Goal: Information Seeking & Learning: Understand process/instructions

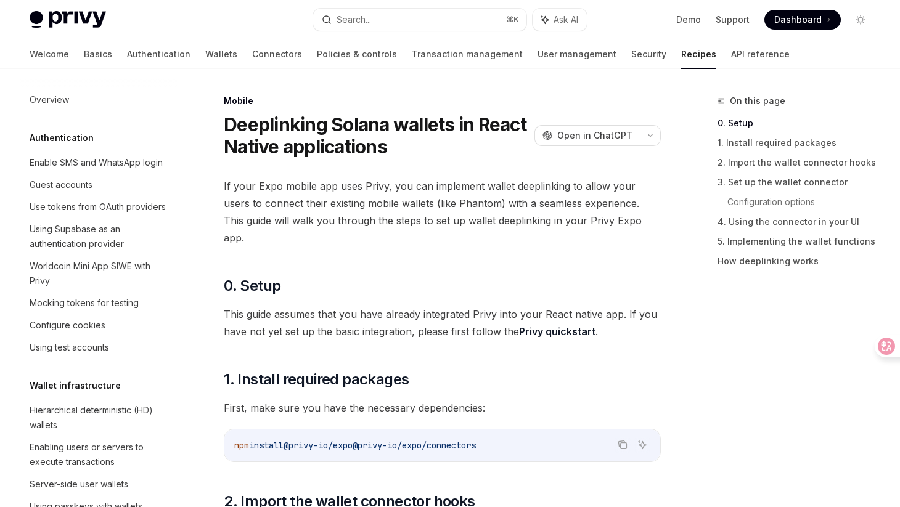
scroll to position [1291, 0]
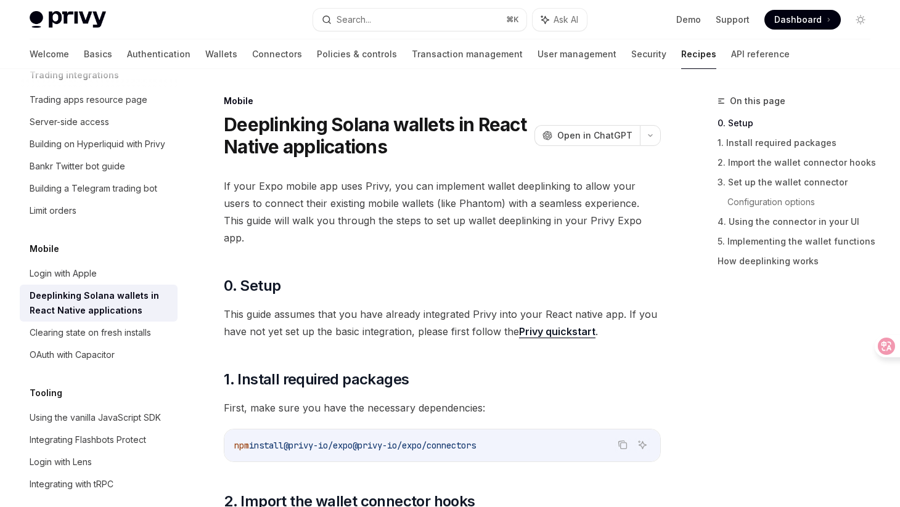
click at [581, 226] on span "If your Expo mobile app uses Privy, you can implement wallet deeplinking to all…" at bounding box center [442, 212] width 437 height 69
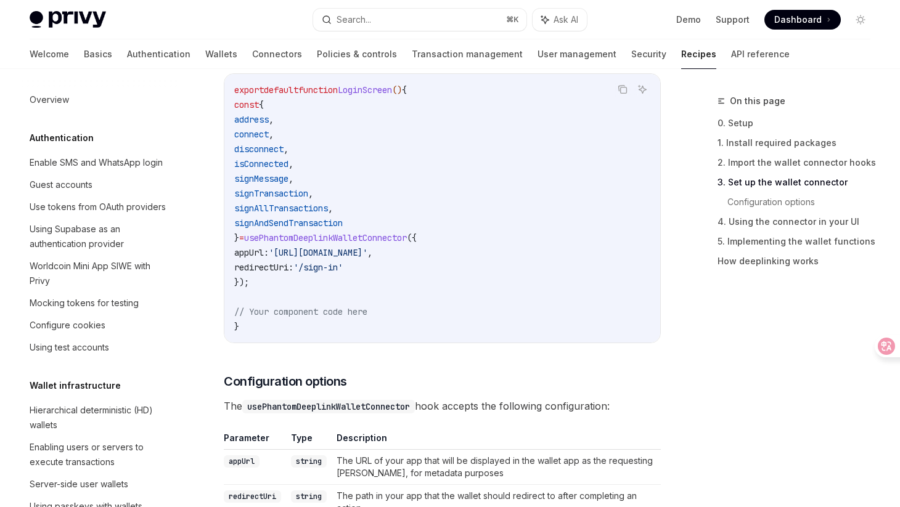
scroll to position [1291, 0]
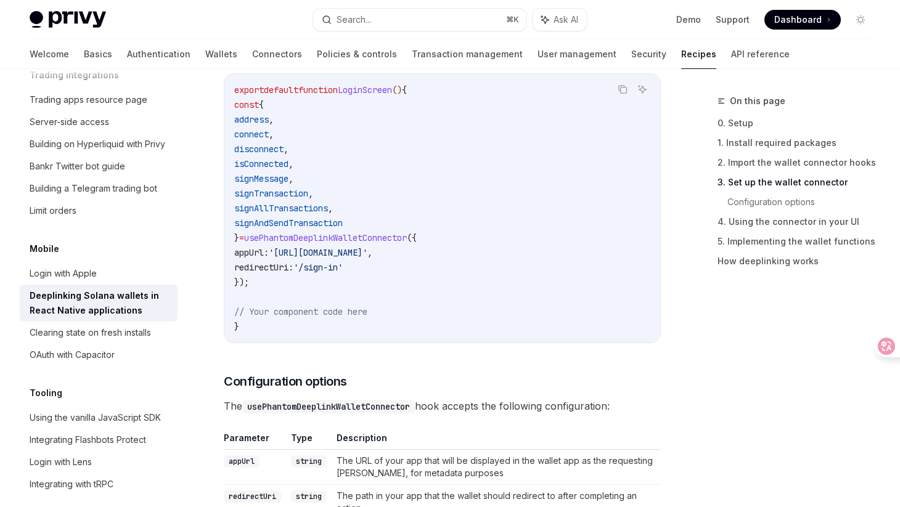
drag, startPoint x: 248, startPoint y: 232, endPoint x: 388, endPoint y: 249, distance: 141.0
click at [388, 249] on code "export default function LoginScreen () { const { address , connect , disconnect…" at bounding box center [442, 209] width 416 height 252
copy code "appUrl: 'https://yourdapp.com' , redirectUri: '/sign-in'"
